Goal: Understand process/instructions: Learn how to perform a task or action

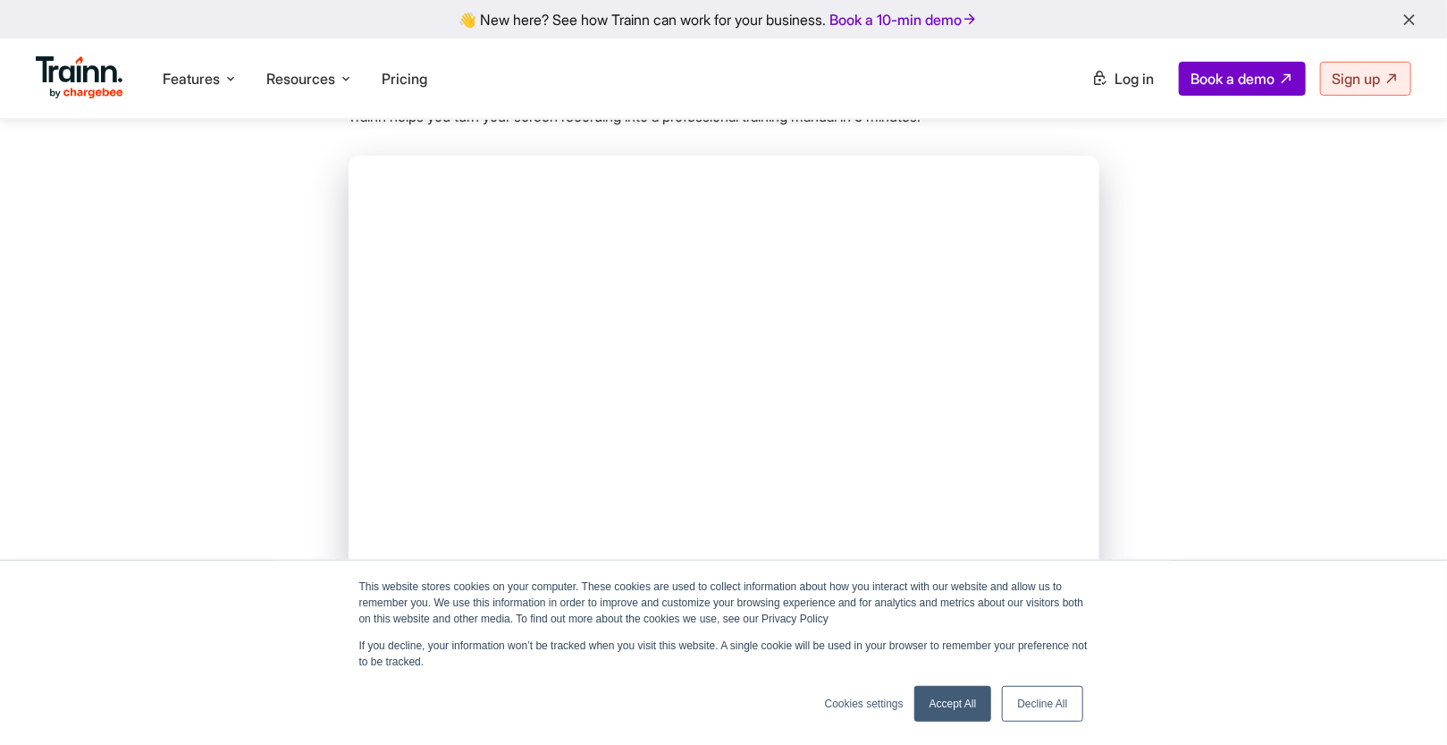
scroll to position [182, 0]
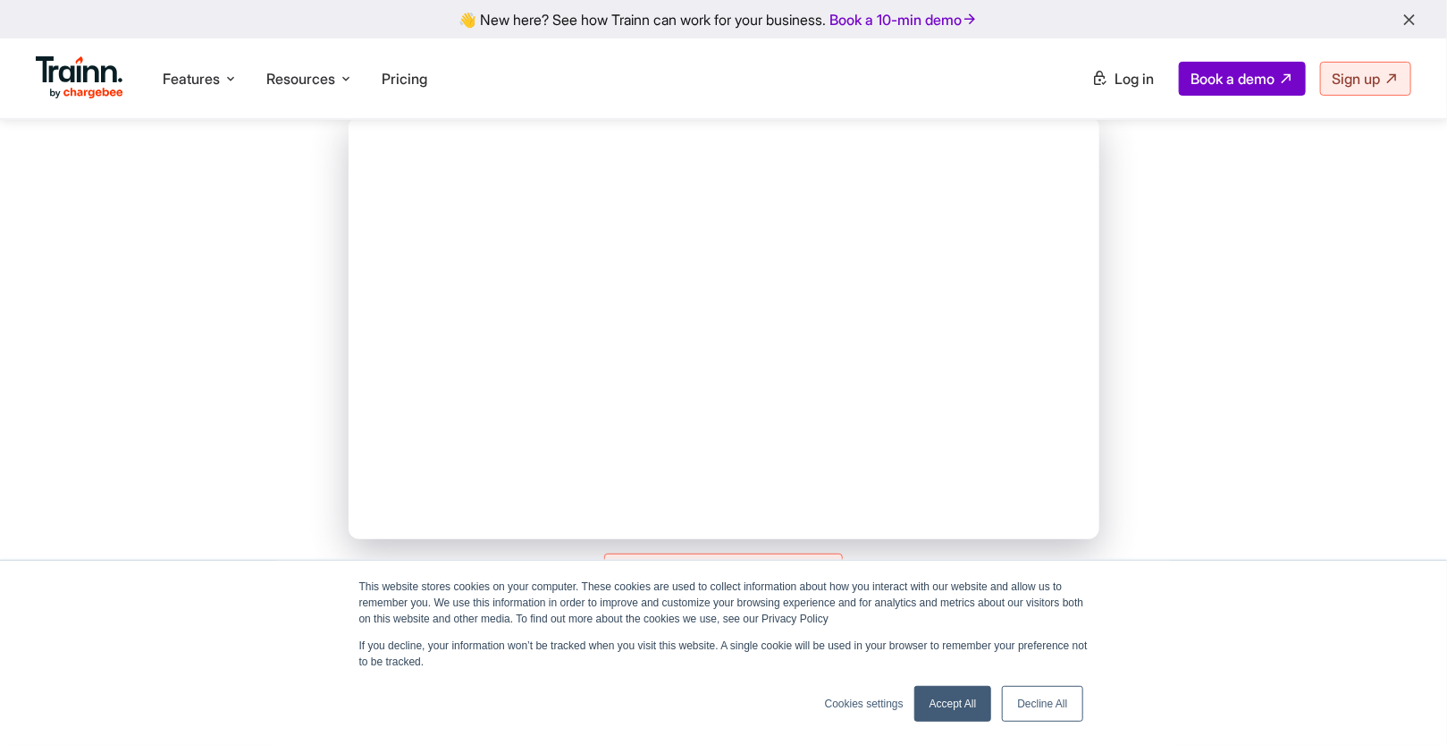
click at [951, 705] on link "Accept All" at bounding box center [954, 704] width 78 height 36
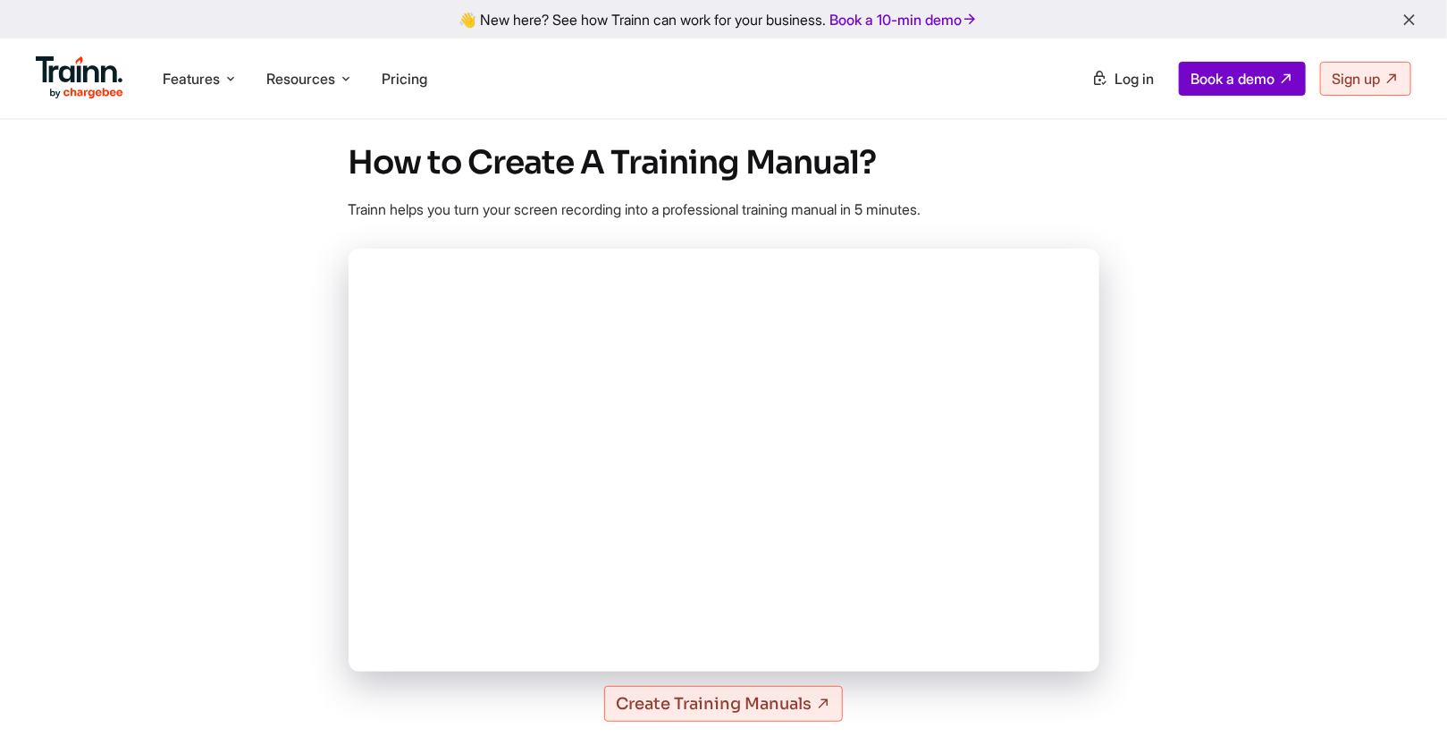
scroll to position [55, 0]
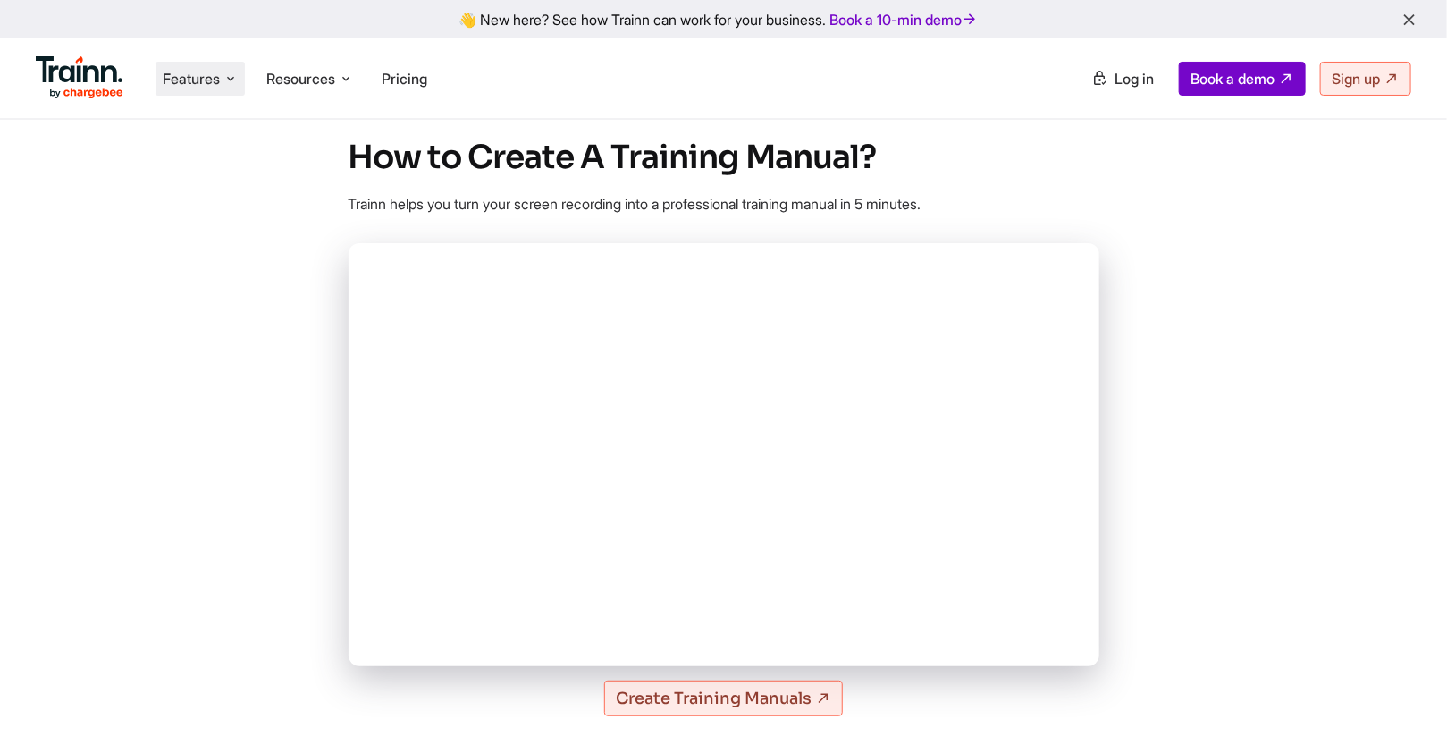
click at [232, 78] on icon at bounding box center [231, 79] width 14 height 18
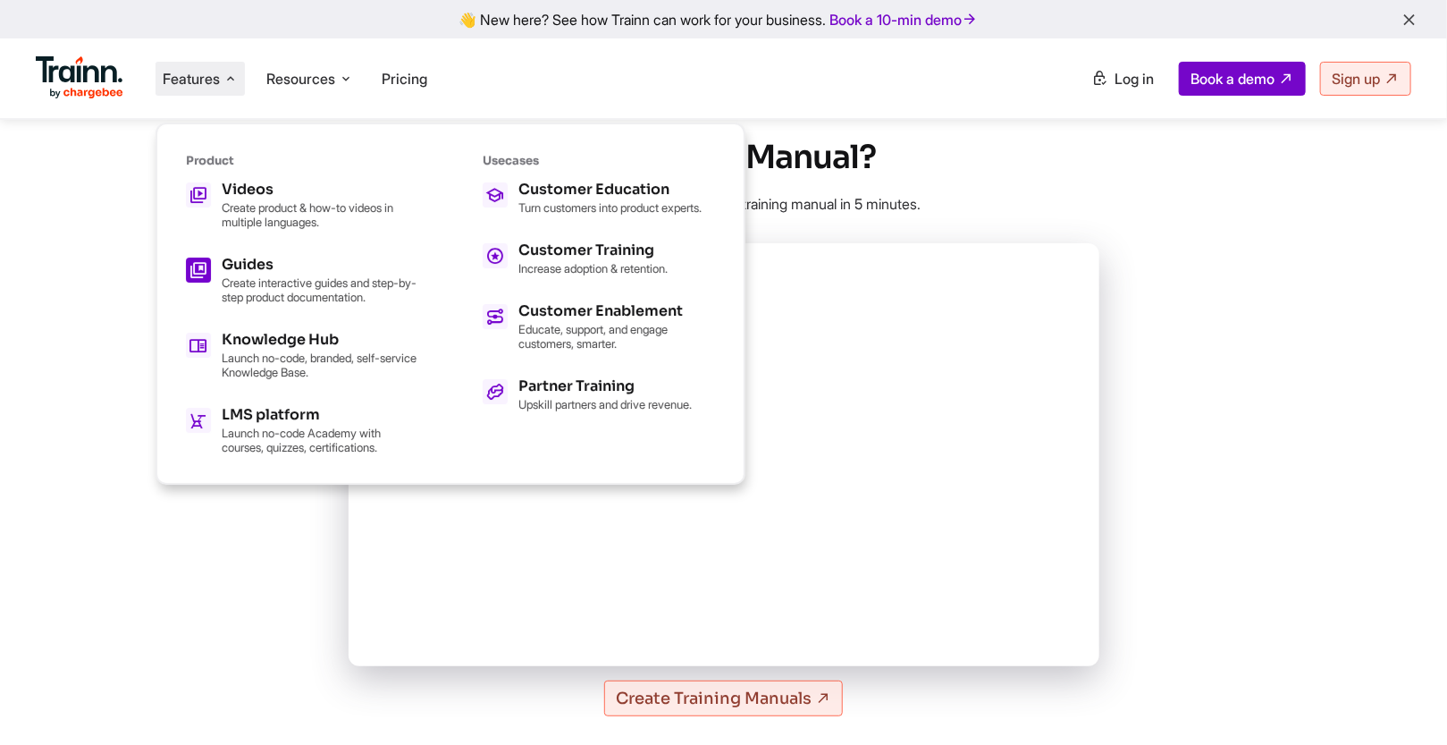
click at [284, 268] on div "Guides" at bounding box center [320, 264] width 197 height 14
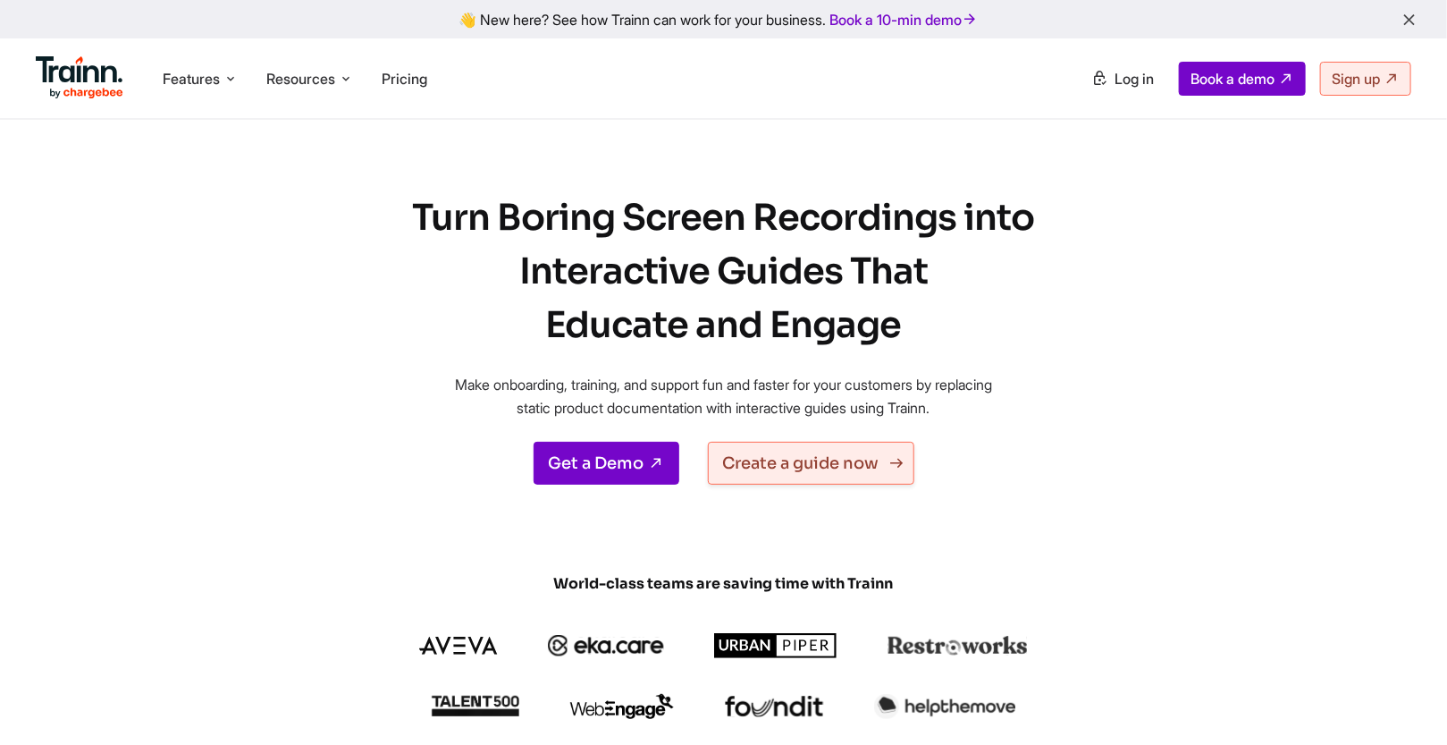
click at [797, 468] on link "Create a guide now" at bounding box center [811, 463] width 207 height 43
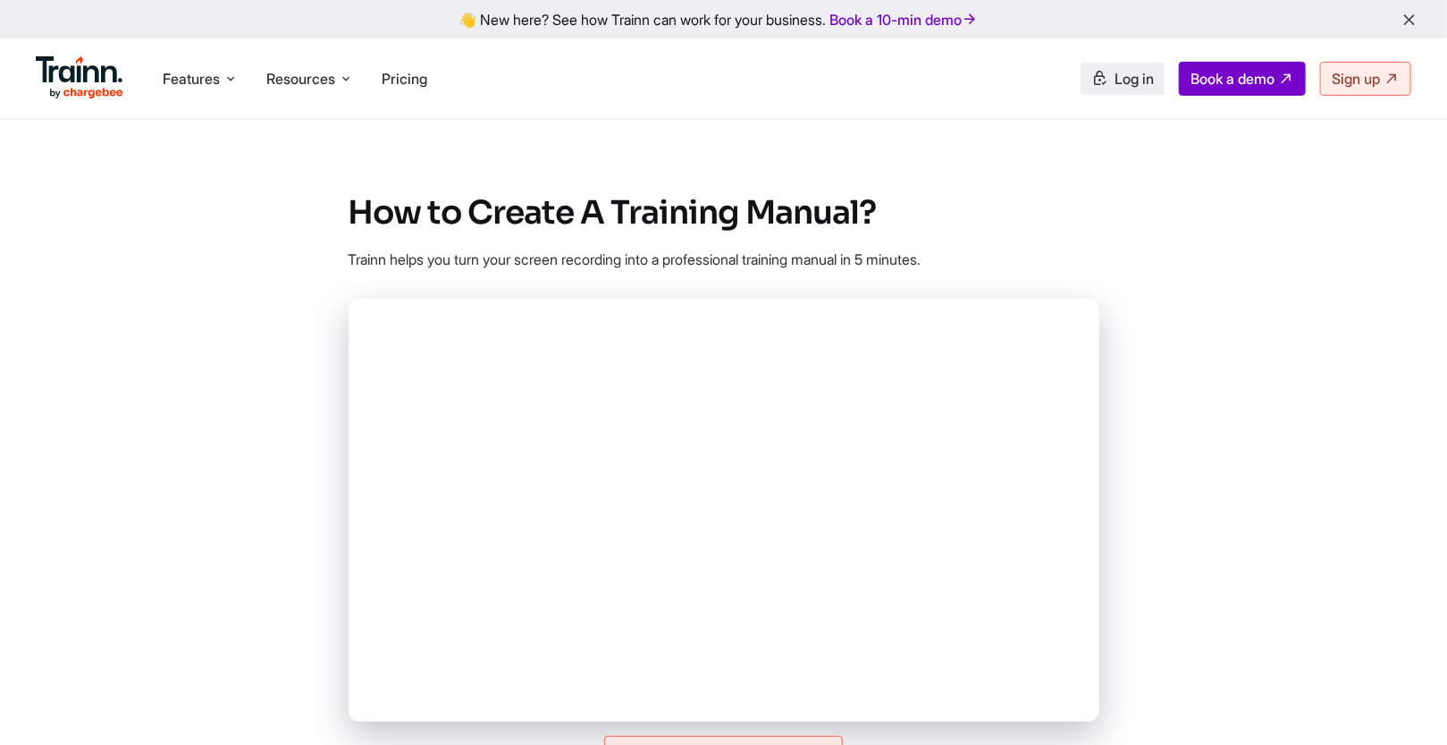
click at [1126, 79] on span "Log in" at bounding box center [1134, 79] width 39 height 18
